Goal: Information Seeking & Learning: Learn about a topic

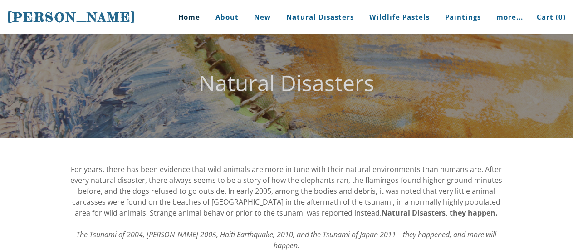
click at [195, 17] on link "Home" at bounding box center [186, 17] width 42 height 34
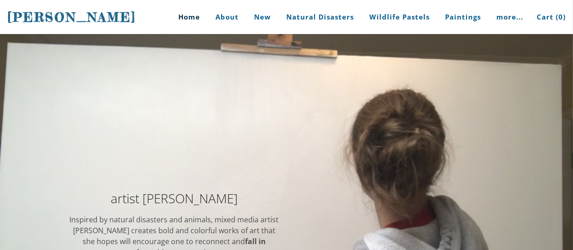
click at [437, 94] on div at bounding box center [286, 248] width 573 height 428
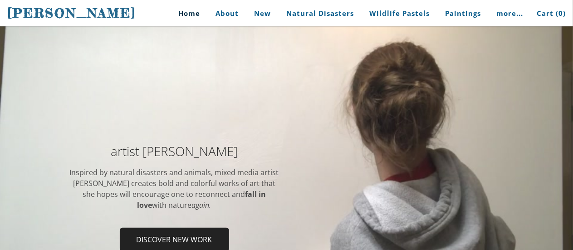
scroll to position [65, 0]
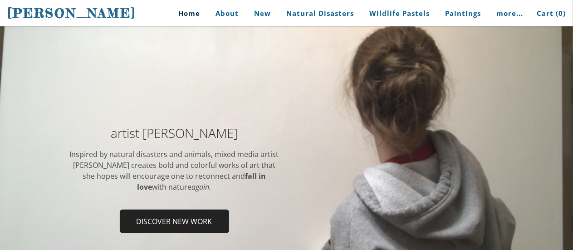
click at [165, 102] on div "artist Stephanie Peters Inspired by natural disasters and animals, mixed media …" at bounding box center [286, 182] width 573 height 163
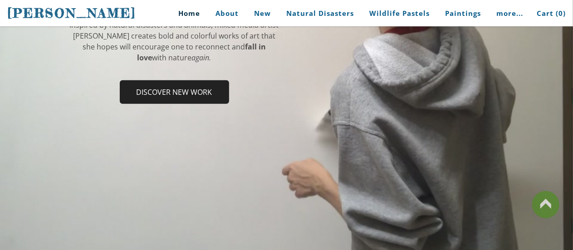
scroll to position [202, 0]
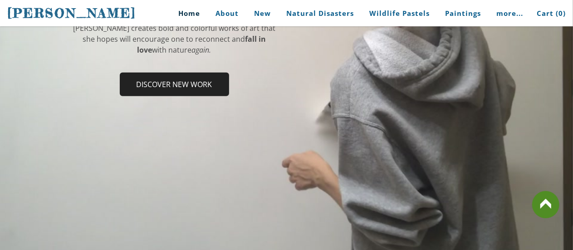
click at [342, 101] on div "artist Stephanie Peters Inspired by natural disasters and animals, mixed media …" at bounding box center [286, 45] width 573 height 163
click at [315, 179] on div at bounding box center [286, 46] width 573 height 428
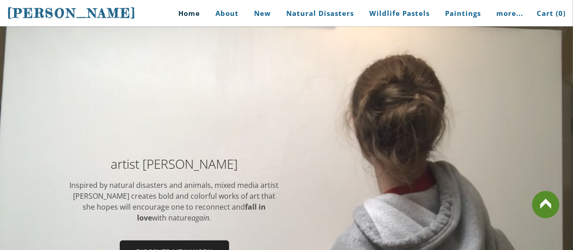
scroll to position [0, 0]
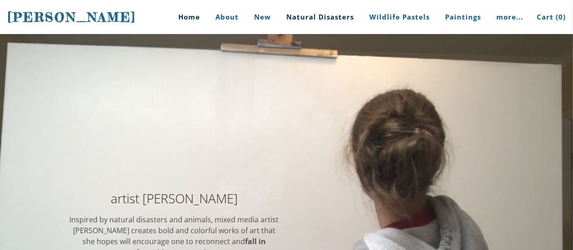
click at [345, 21] on link "Natural Disasters" at bounding box center [320, 17] width 81 height 34
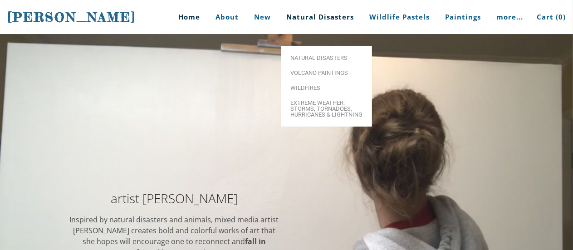
click at [344, 55] on span "Natural Disasters" at bounding box center [327, 58] width 73 height 6
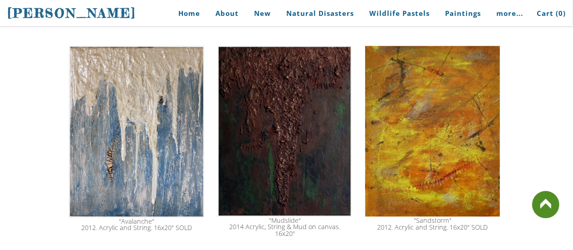
scroll to position [1097, 0]
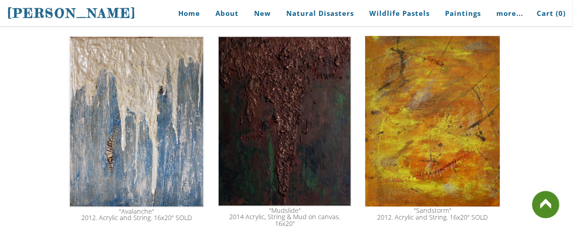
scroll to position [1107, 0]
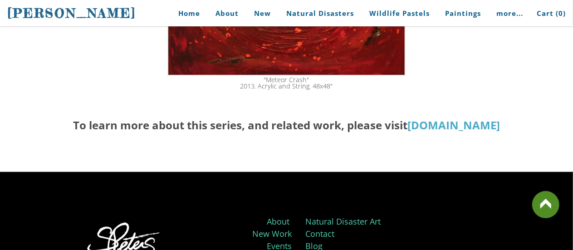
scroll to position [1758, 0]
